Goal: Information Seeking & Learning: Learn about a topic

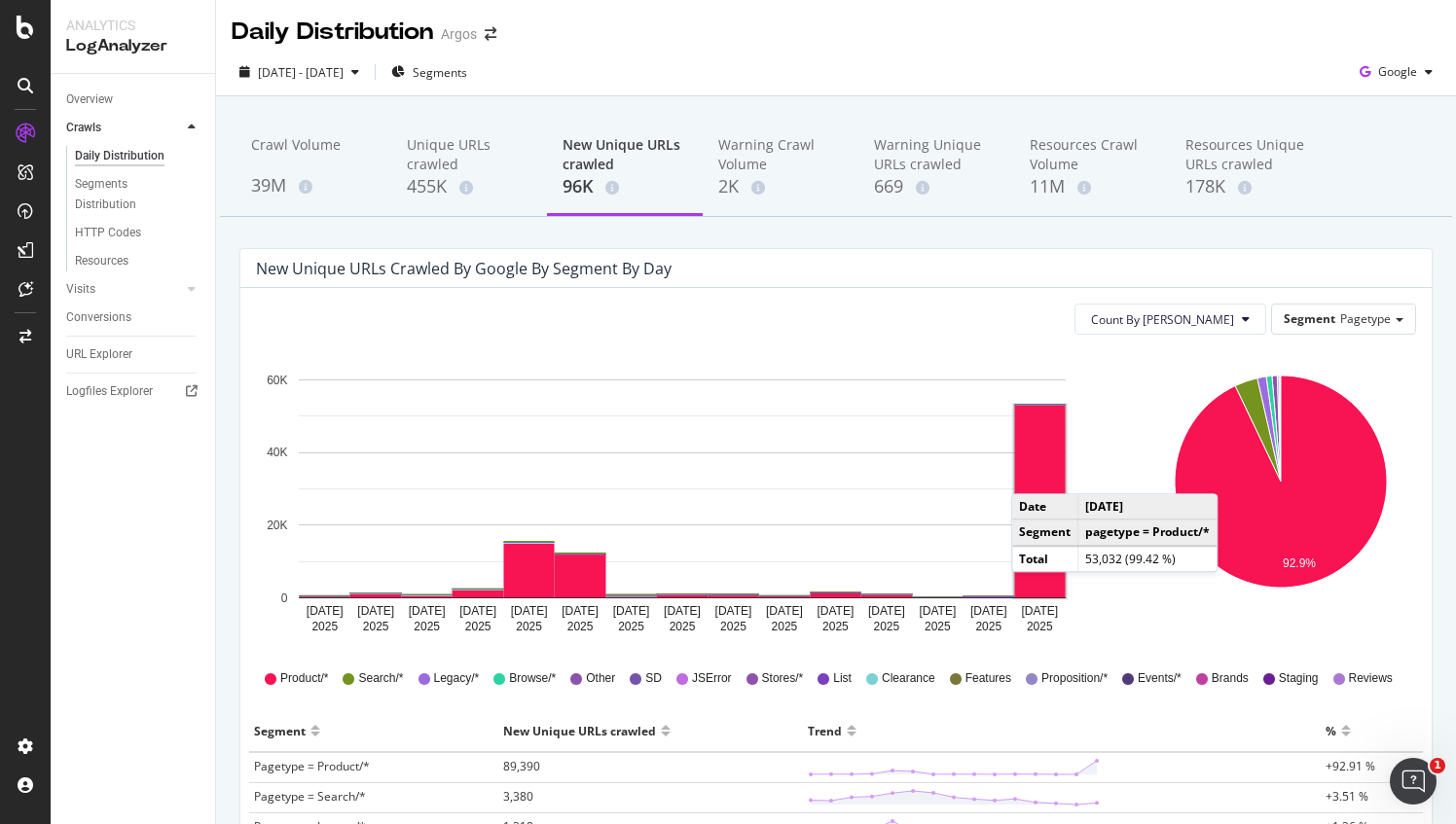
click at [1031, 474] on rect "A chart." at bounding box center [1039, 501] width 50 height 191
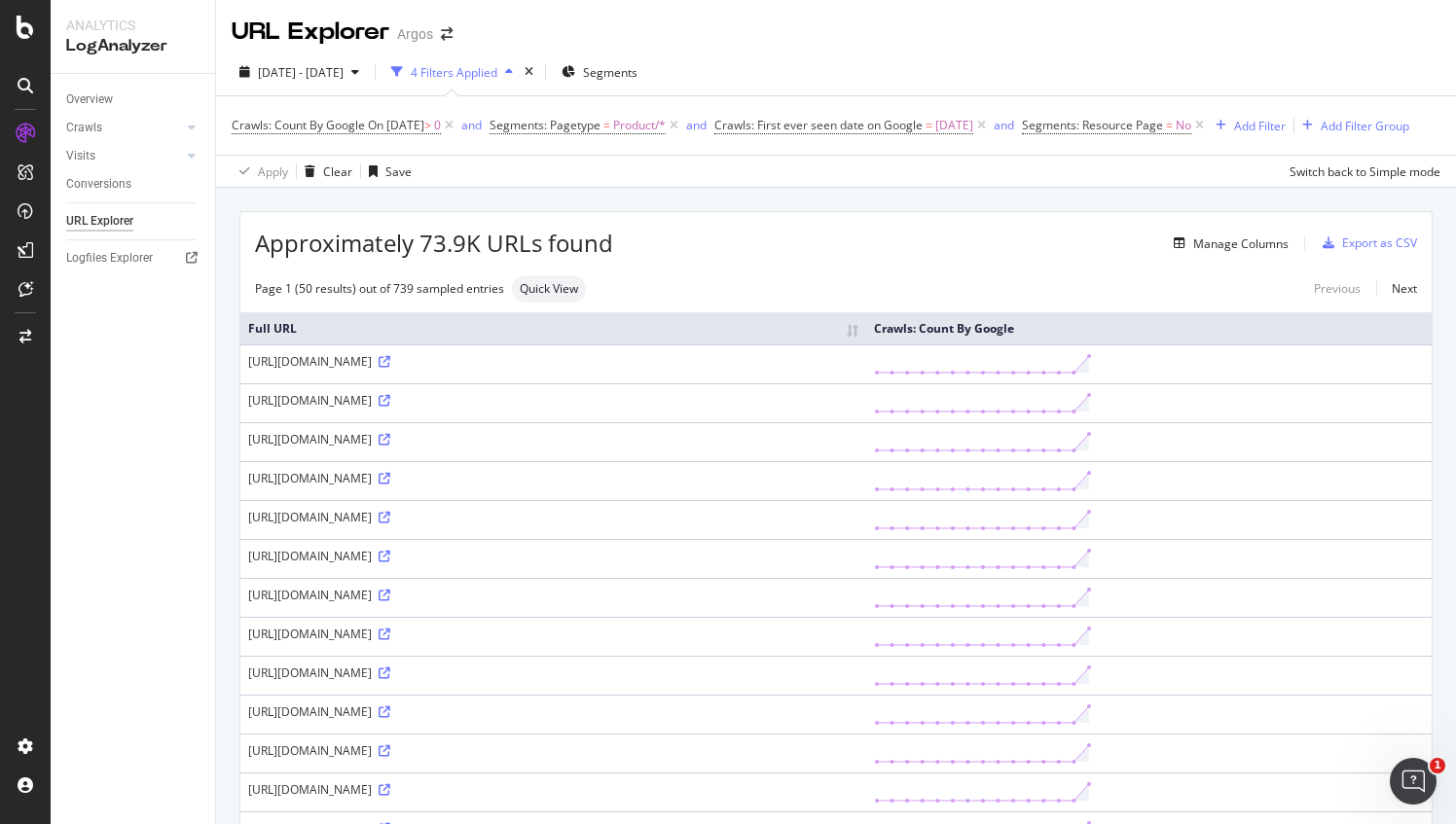
click at [1354, 52] on div "[DATE] - [DATE] 4 Filters Applied Segments Crawls: Count By Google On [DATE] > …" at bounding box center [836, 117] width 1240 height 139
